Goal: Find specific page/section: Find specific page/section

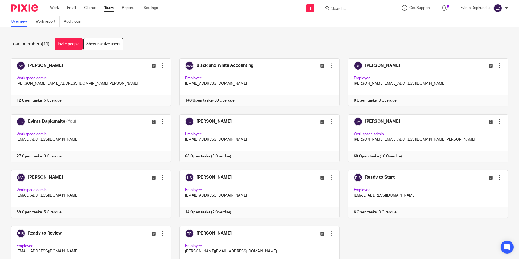
click at [372, 8] on input "Search" at bounding box center [355, 9] width 49 height 5
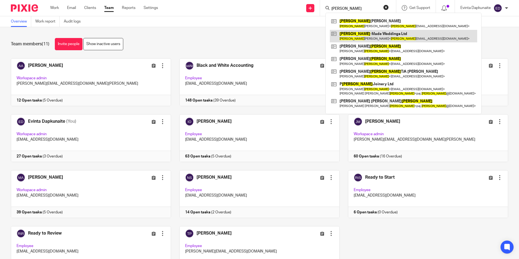
type input "taylor"
click at [348, 32] on link at bounding box center [403, 36] width 147 height 12
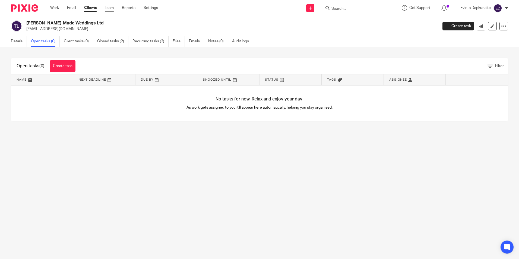
click at [112, 10] on link "Team" at bounding box center [109, 7] width 9 height 5
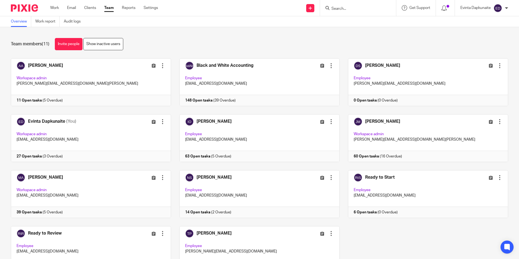
click at [346, 11] on input "Search" at bounding box center [355, 9] width 49 height 5
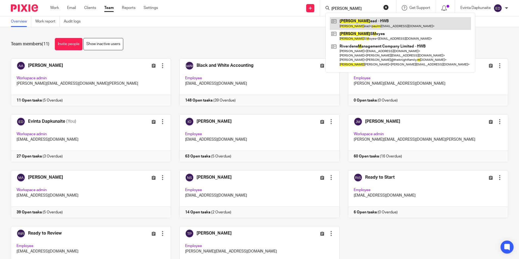
type input "paul m"
click at [360, 20] on link at bounding box center [400, 23] width 141 height 12
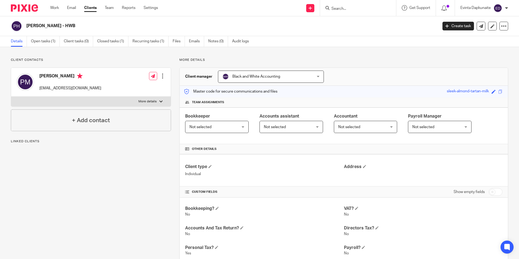
click at [47, 47] on div "Client contacts Paul Mead paulmeadplumbing@gmail.com Edit contact Create client…" at bounding box center [259, 229] width 519 height 364
click at [51, 43] on link "Open tasks (1)" at bounding box center [45, 41] width 29 height 11
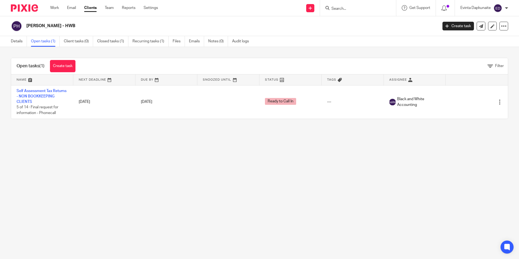
drag, startPoint x: 100, startPoint y: 123, endPoint x: 93, endPoint y: 130, distance: 9.8
click at [93, 130] on main "[PERSON_NAME] - HWB Create task Update from Companies House Export data Merge A…" at bounding box center [259, 129] width 519 height 259
click at [231, 203] on main "[PERSON_NAME] - HWB Create task Update from Companies House Export data Merge A…" at bounding box center [259, 129] width 519 height 259
drag, startPoint x: 322, startPoint y: 171, endPoint x: 321, endPoint y: 173, distance: 2.8
click at [321, 171] on main "[PERSON_NAME] - HWB Create task Update from Companies House Export data Merge A…" at bounding box center [259, 129] width 519 height 259
